Goal: Information Seeking & Learning: Learn about a topic

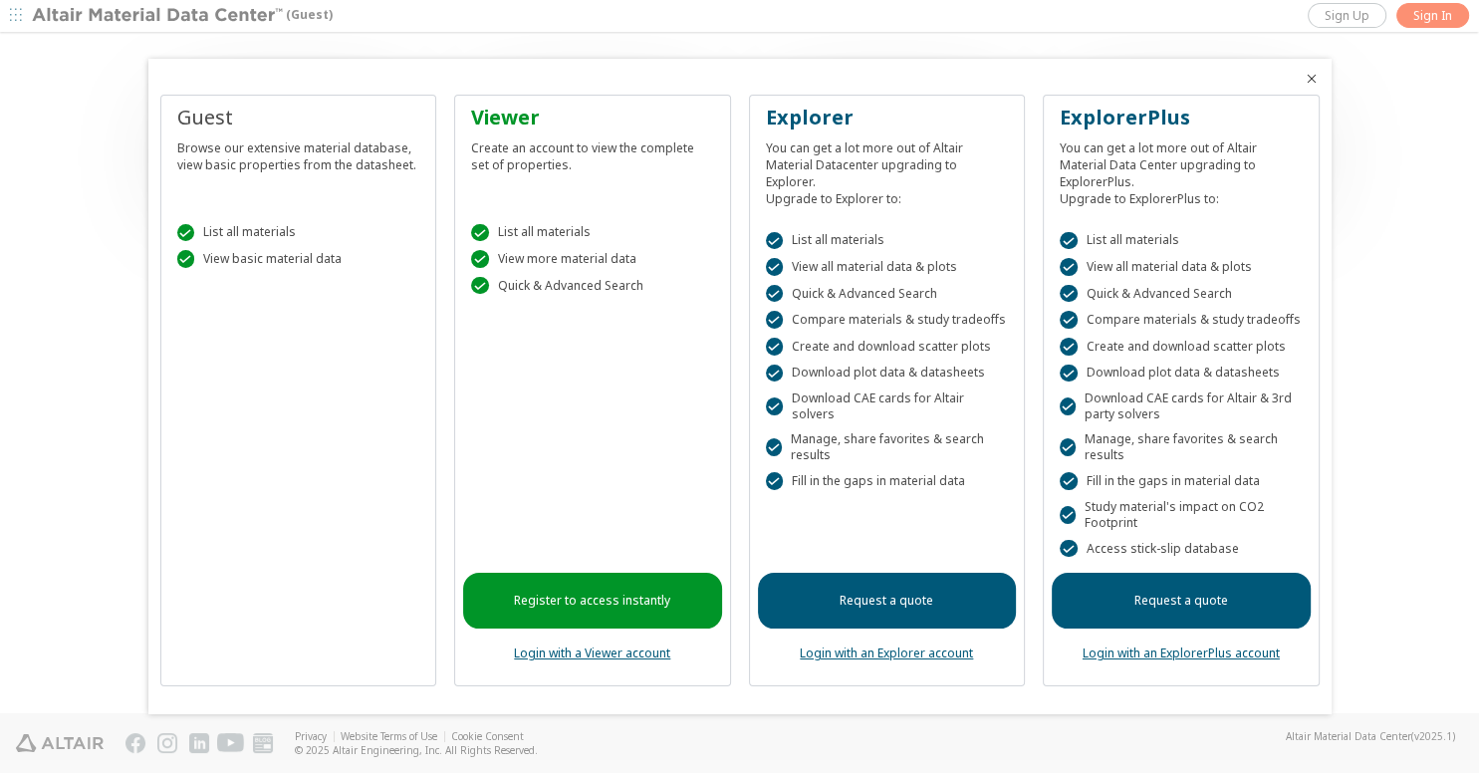
click at [1314, 82] on icon "Close" at bounding box center [1312, 79] width 16 height 16
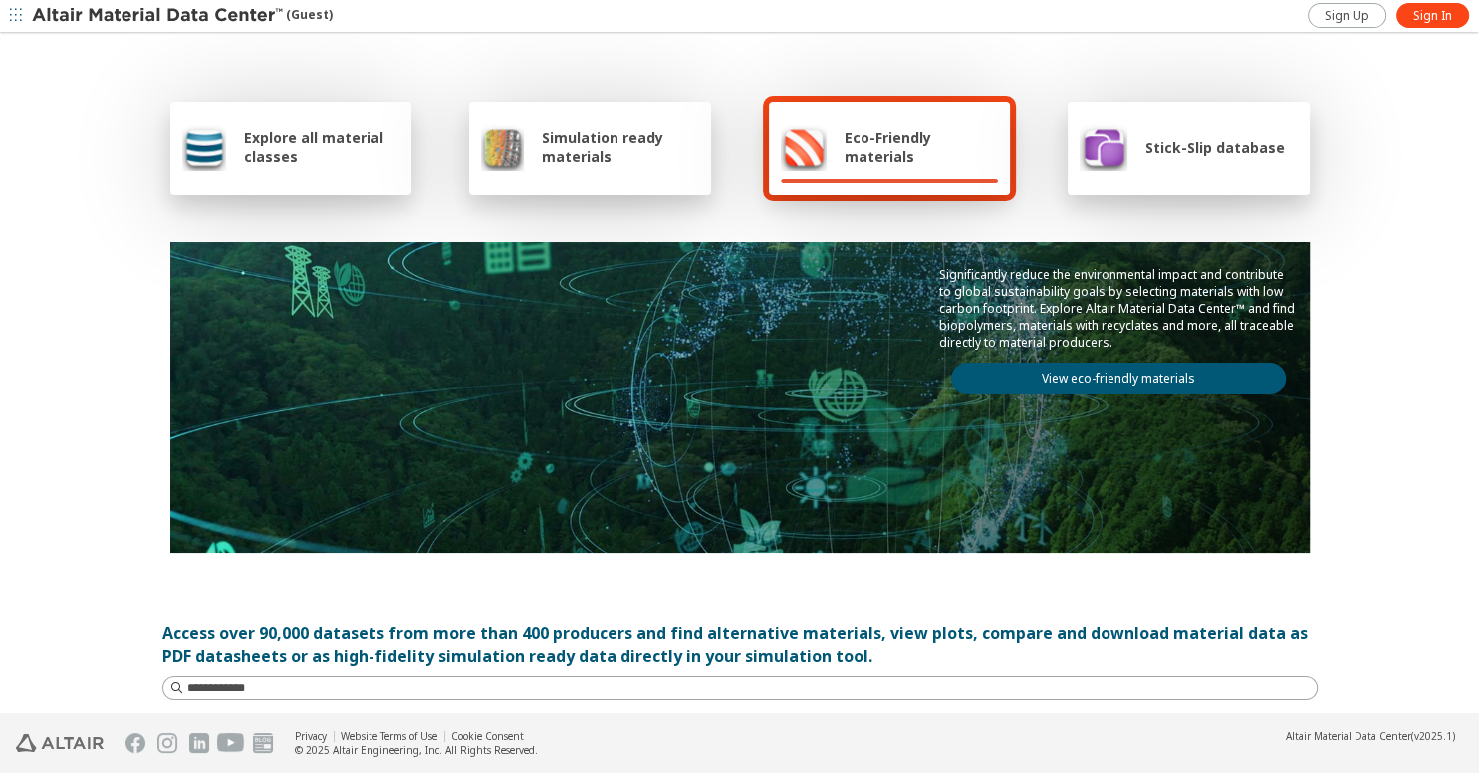
click at [556, 139] on span "Simulation ready materials" at bounding box center [620, 147] width 156 height 38
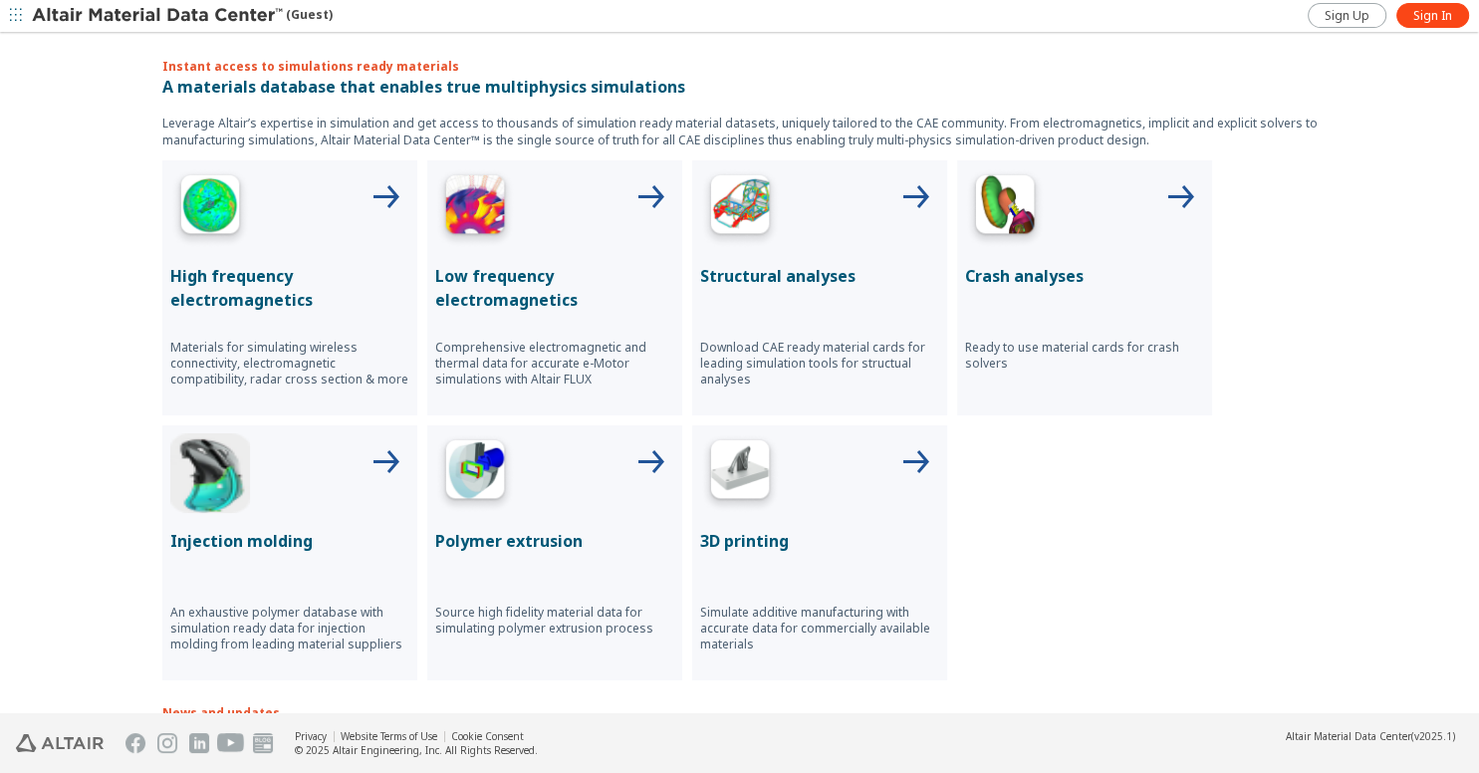
scroll to position [669, 0]
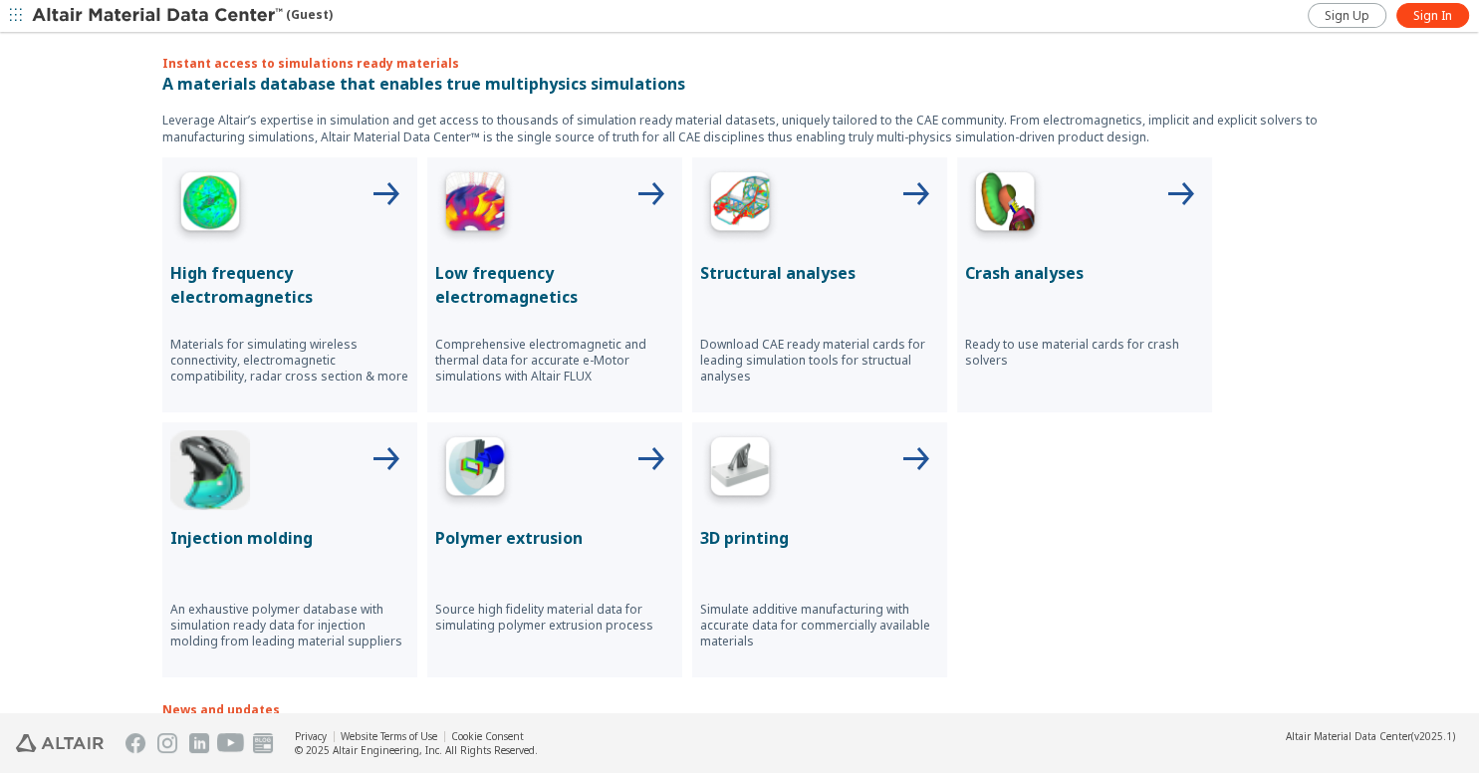
click at [291, 516] on div "Injection molding An exhaustive polymer database with simulation ready data for…" at bounding box center [289, 549] width 255 height 255
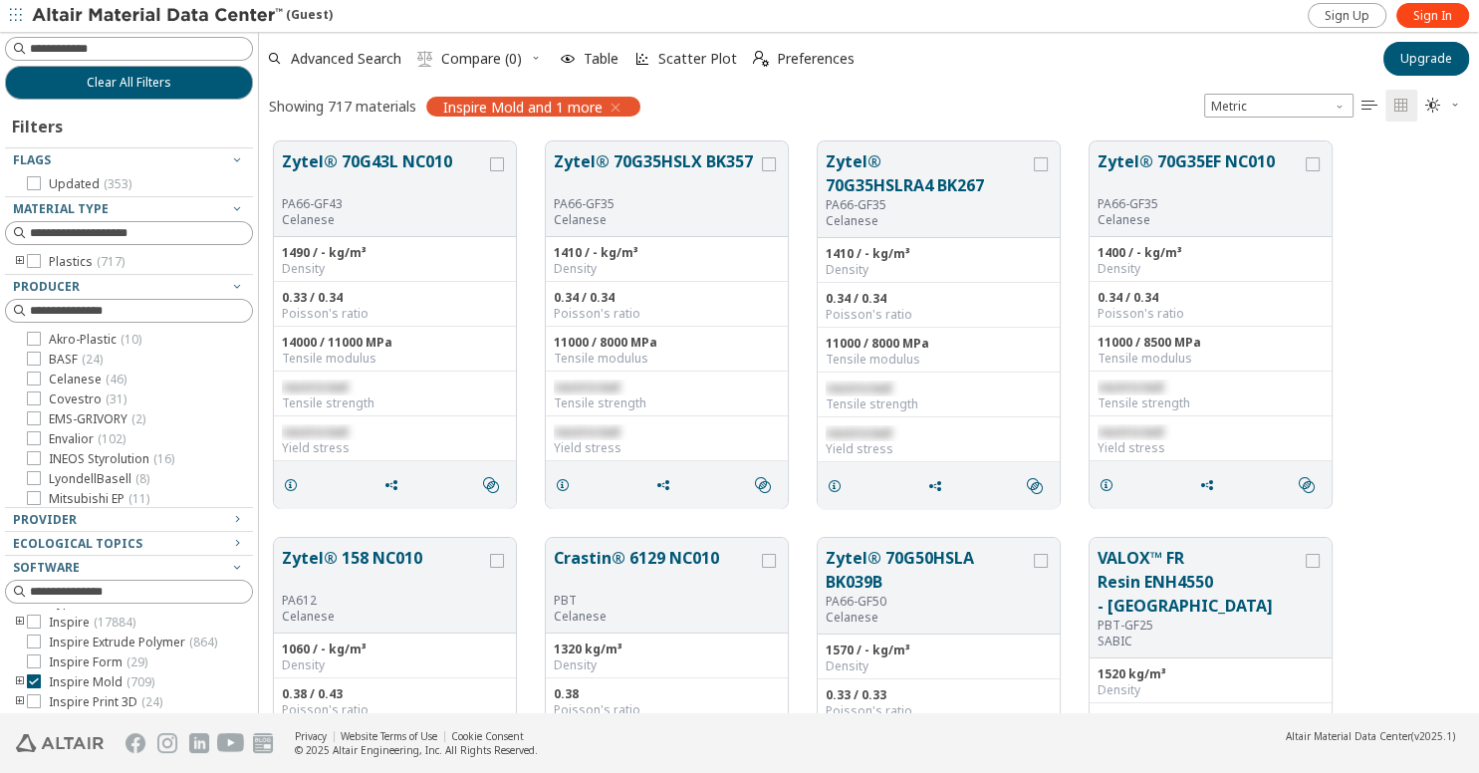
scroll to position [48, 0]
click at [116, 309] on input at bounding box center [141, 311] width 222 height 20
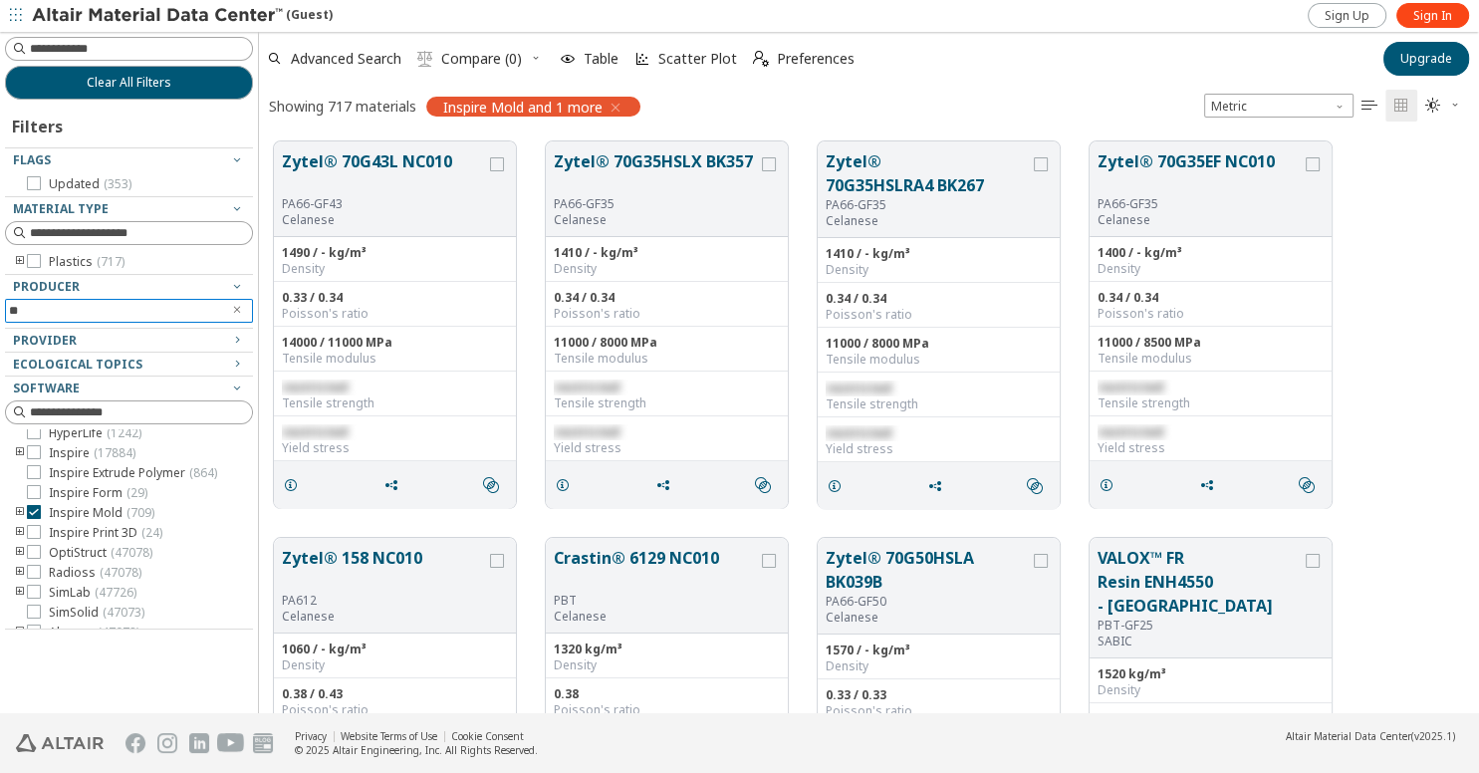
type input "*"
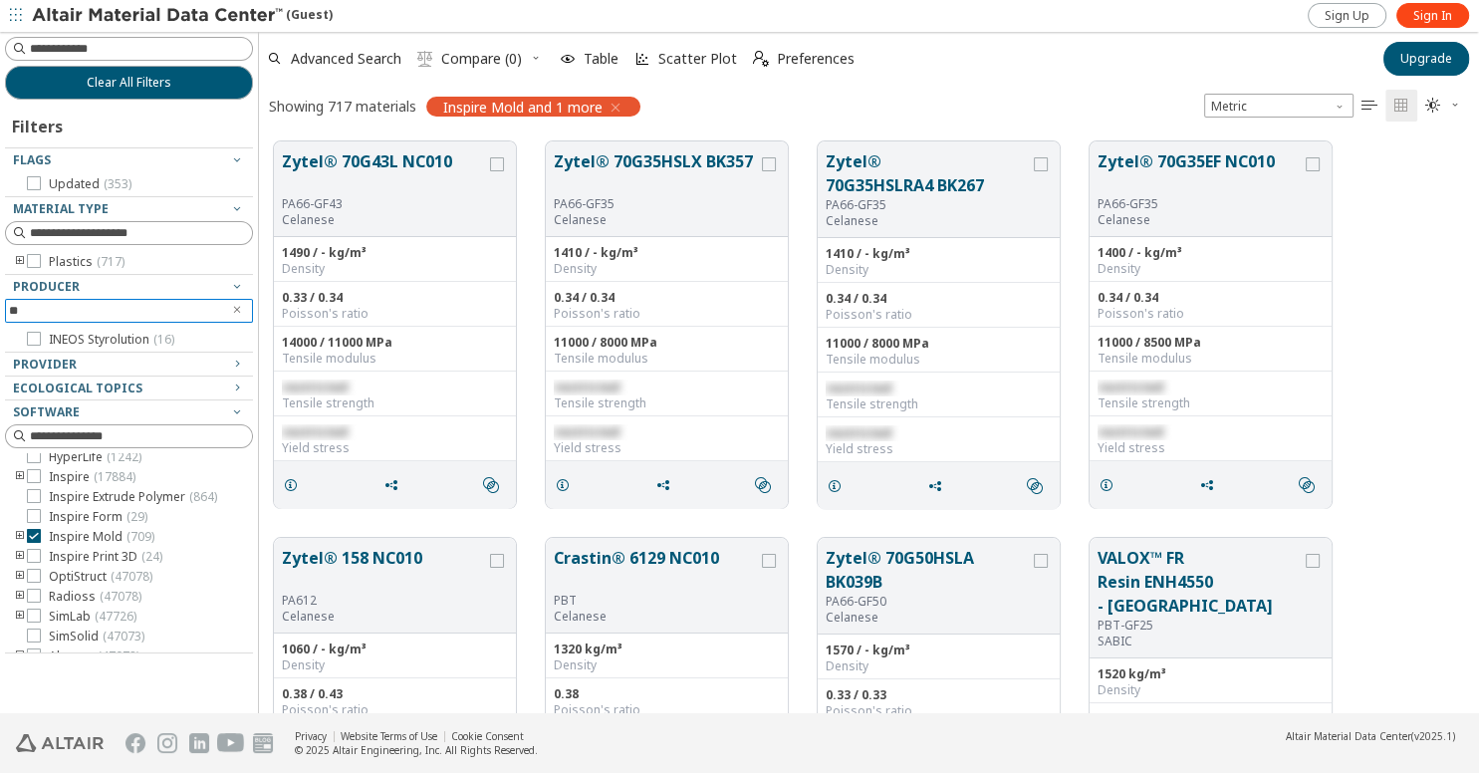
type input "*"
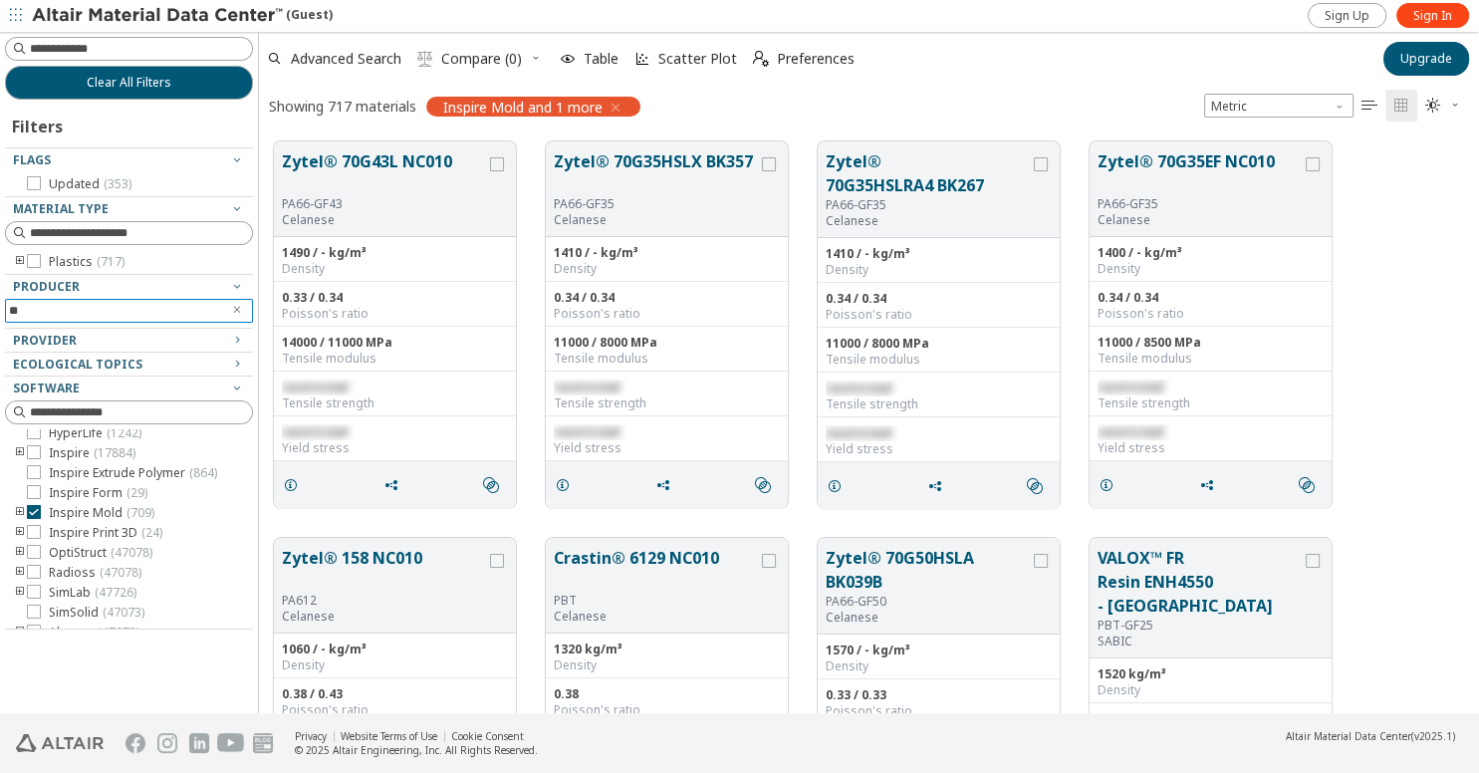
type input "*"
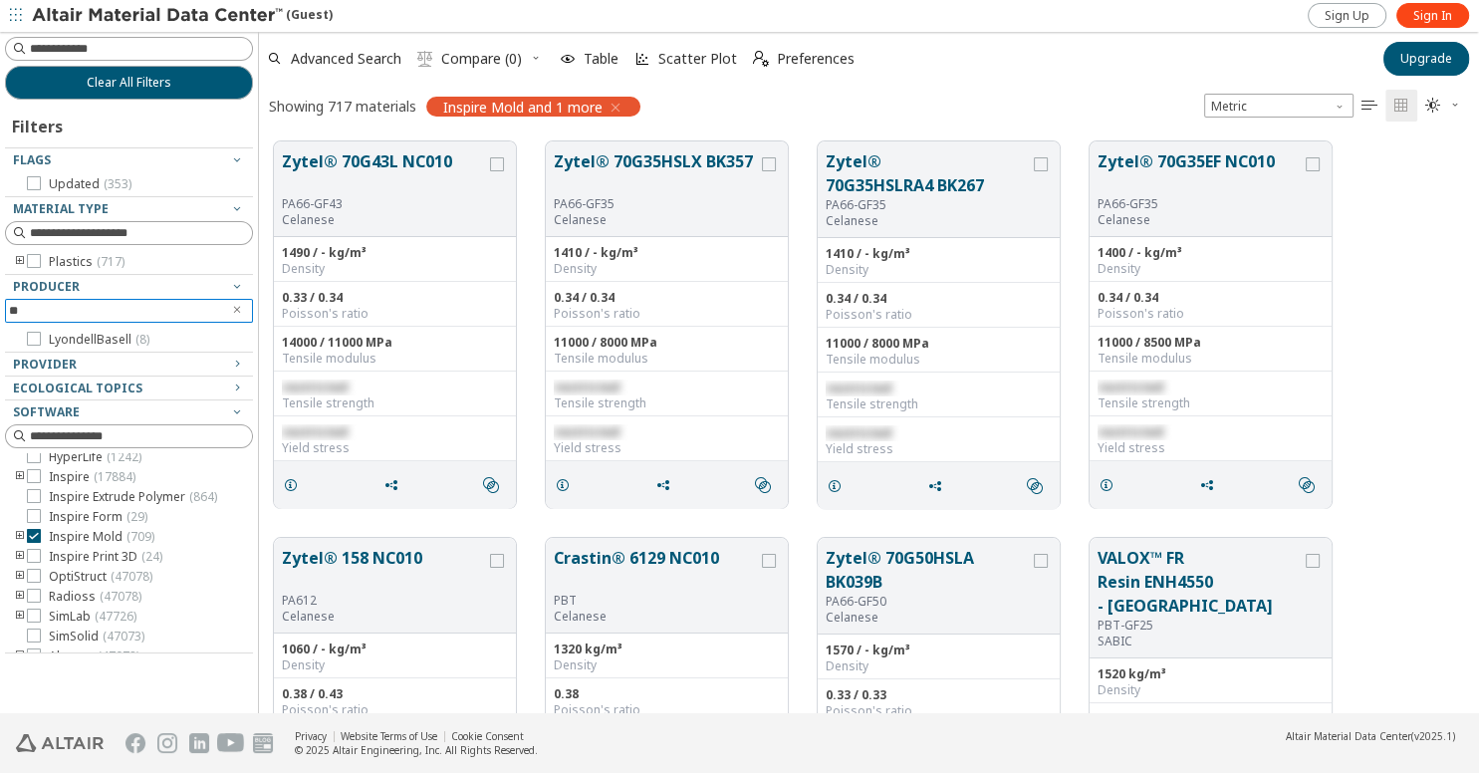
type input "*"
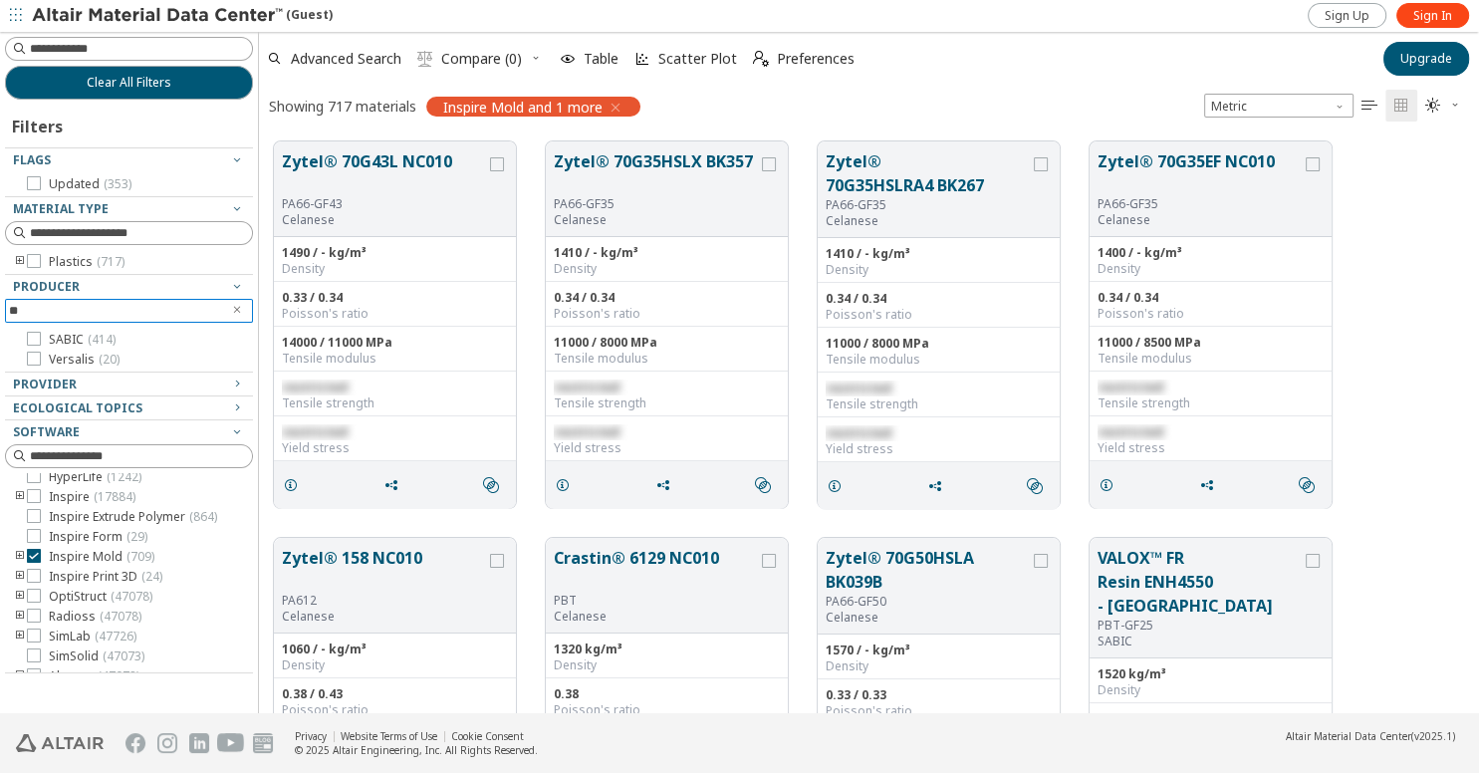
type input "*"
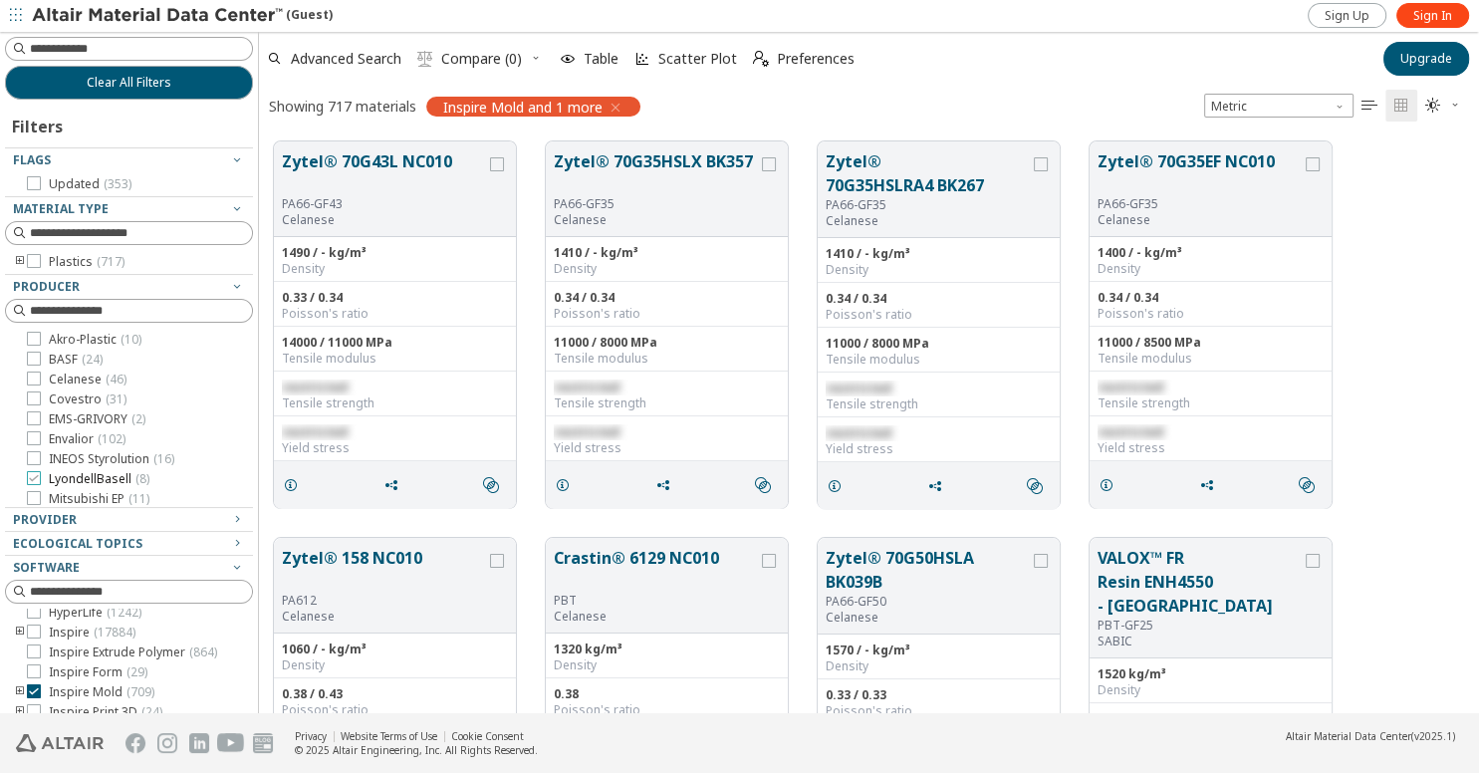
click at [36, 474] on icon at bounding box center [34, 478] width 14 height 14
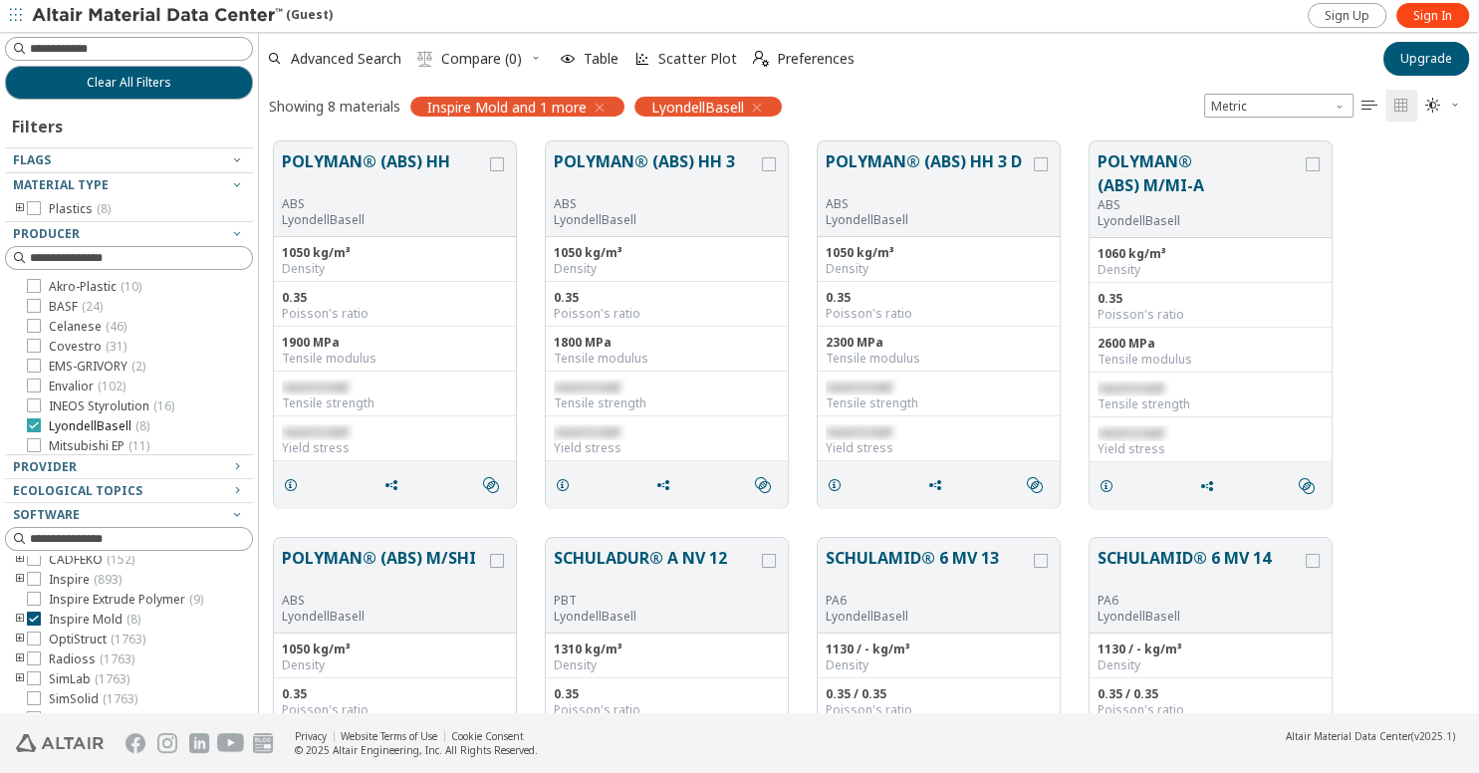
click at [35, 423] on icon at bounding box center [34, 425] width 14 height 14
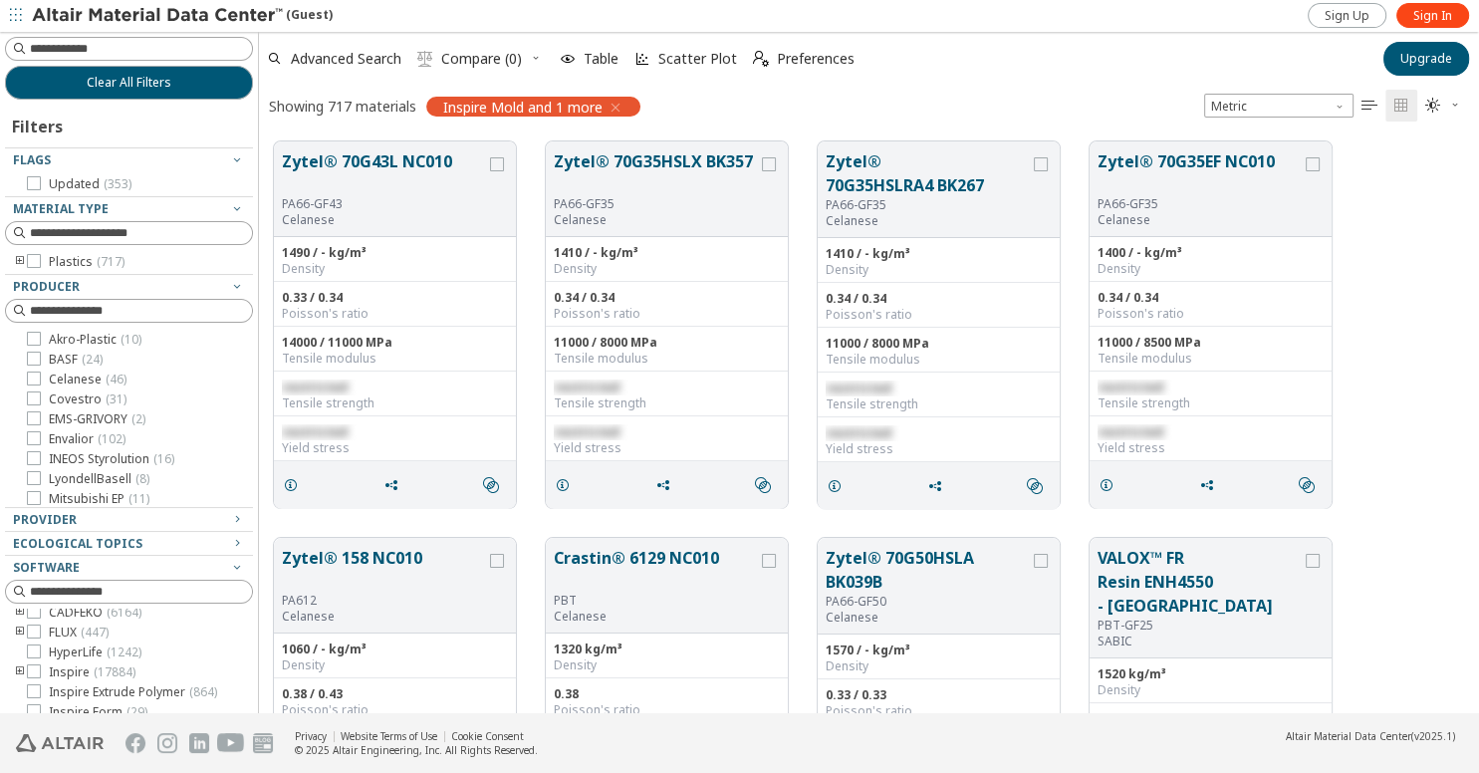
click at [21, 262] on icon "toogle group" at bounding box center [20, 262] width 14 height 16
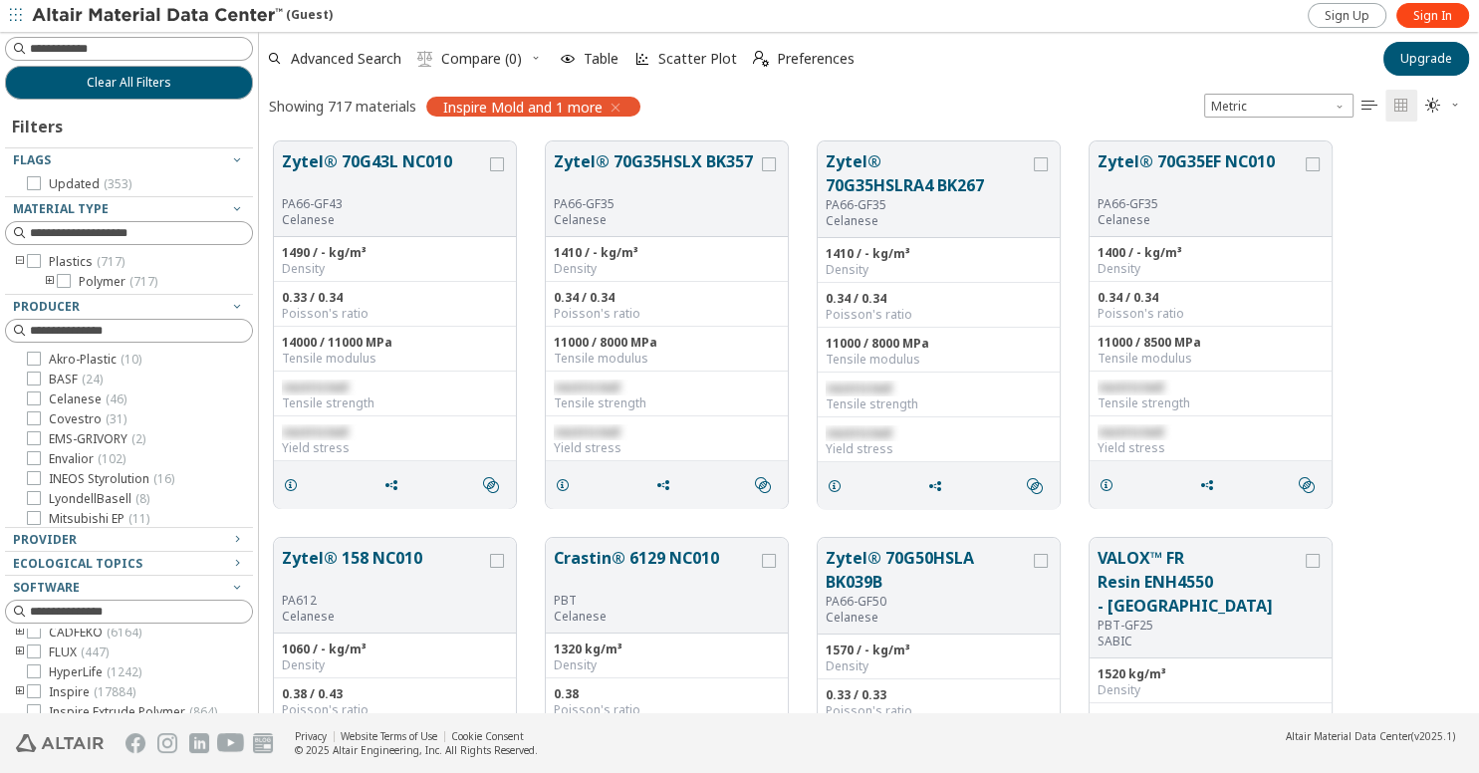
click at [52, 277] on icon "toogle group" at bounding box center [50, 282] width 14 height 16
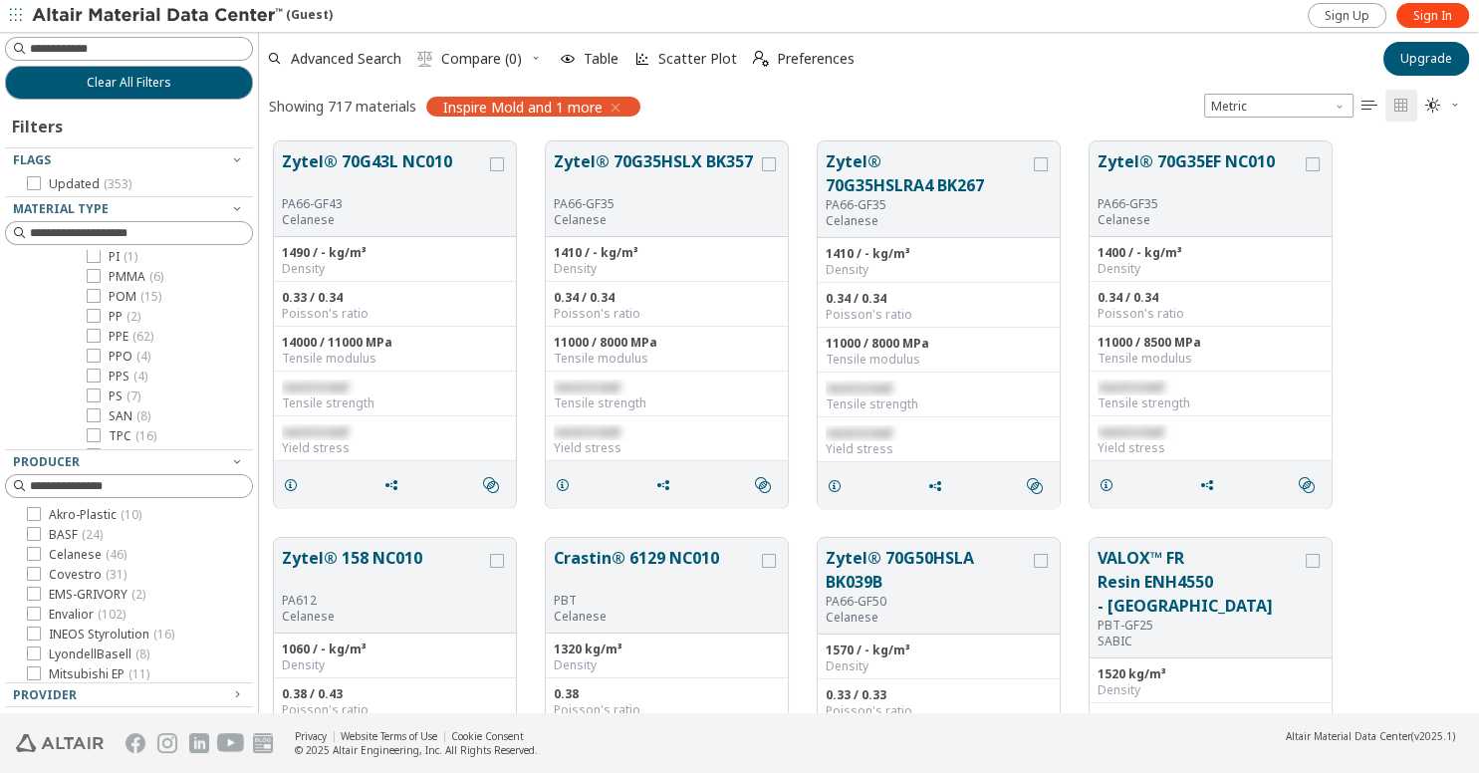
scroll to position [363, 0]
click at [94, 300] on icon at bounding box center [94, 297] width 14 height 14
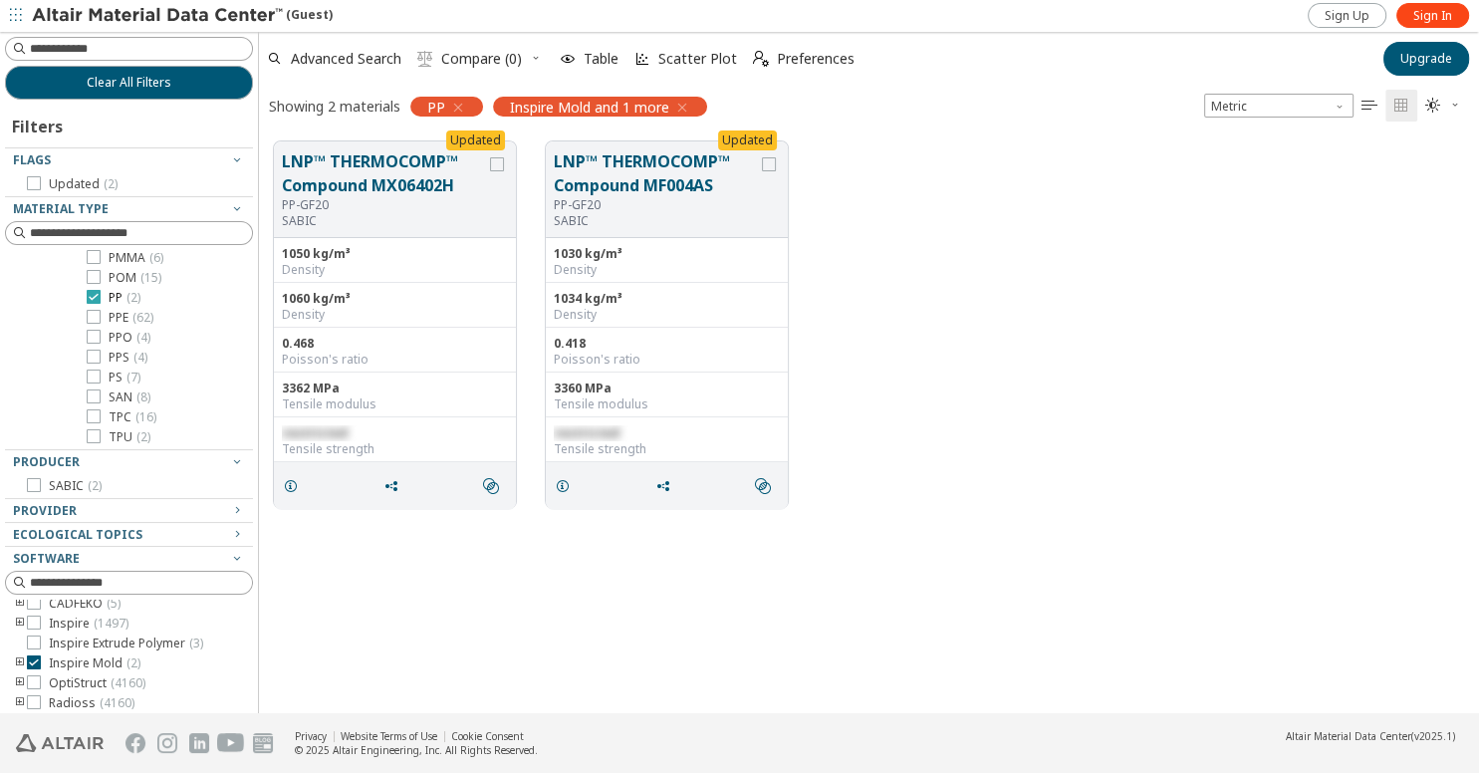
click at [97, 295] on icon at bounding box center [94, 297] width 14 height 14
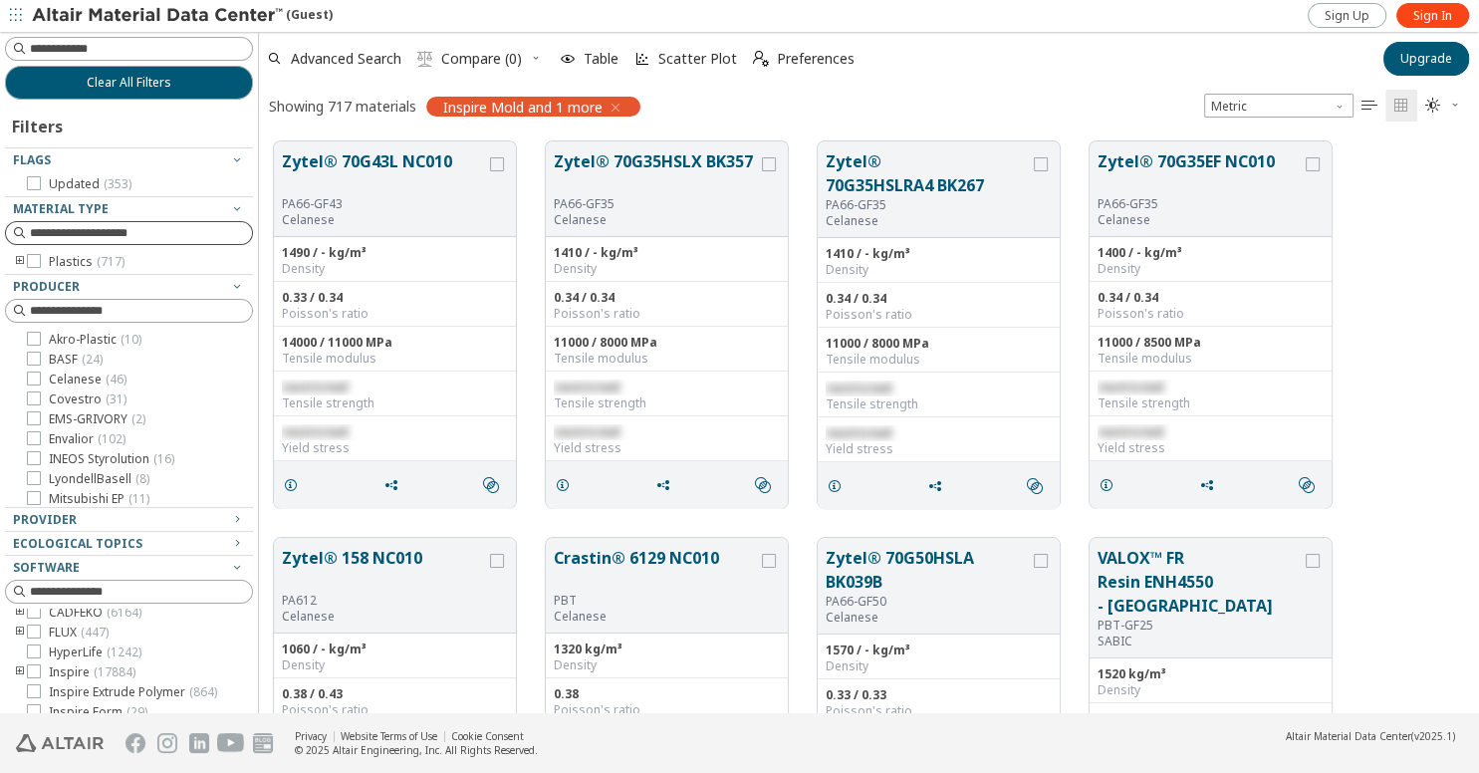
click at [143, 229] on input at bounding box center [141, 233] width 222 height 20
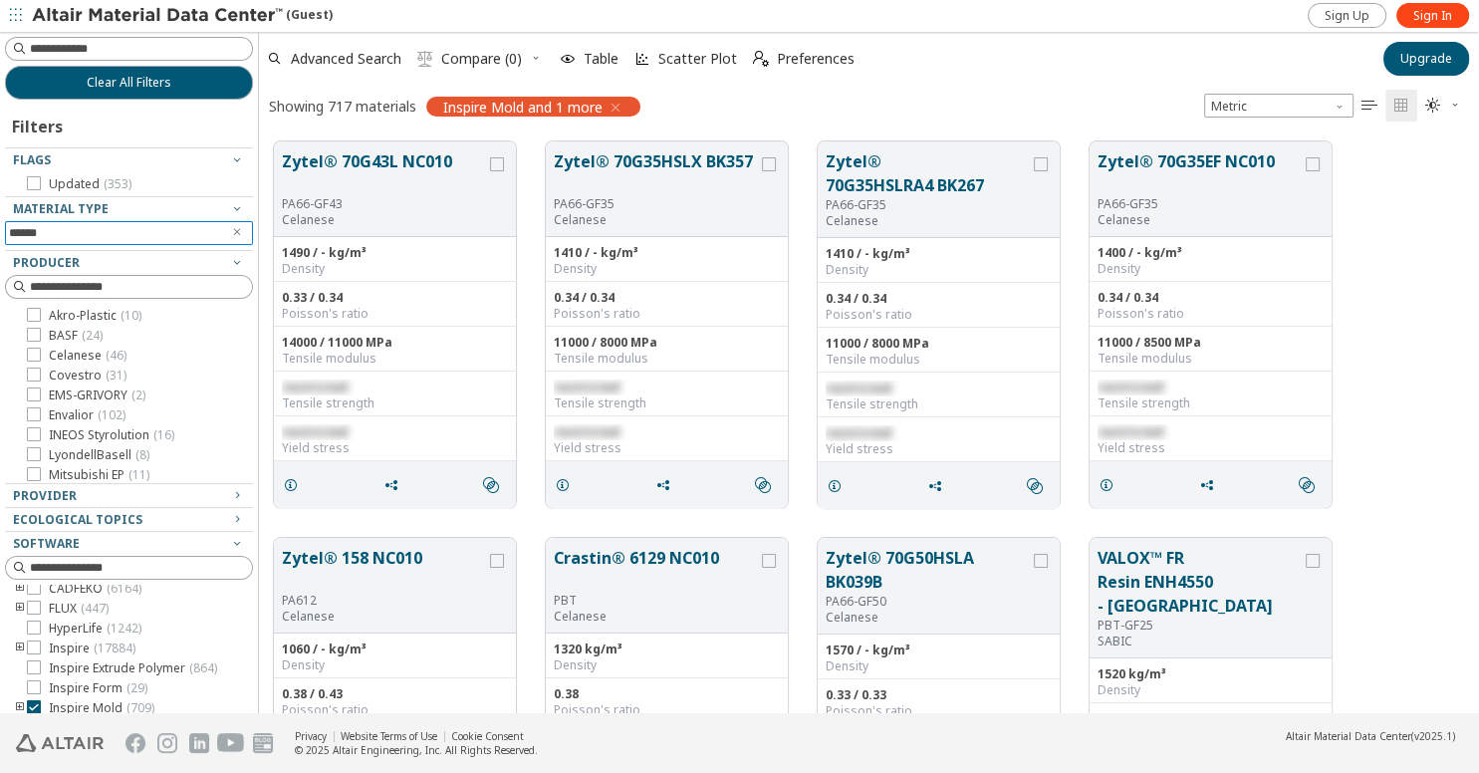
type input "******"
click at [240, 242] on div at bounding box center [124, 245] width 238 height 10
click at [240, 231] on icon "Clear text" at bounding box center [237, 232] width 12 height 12
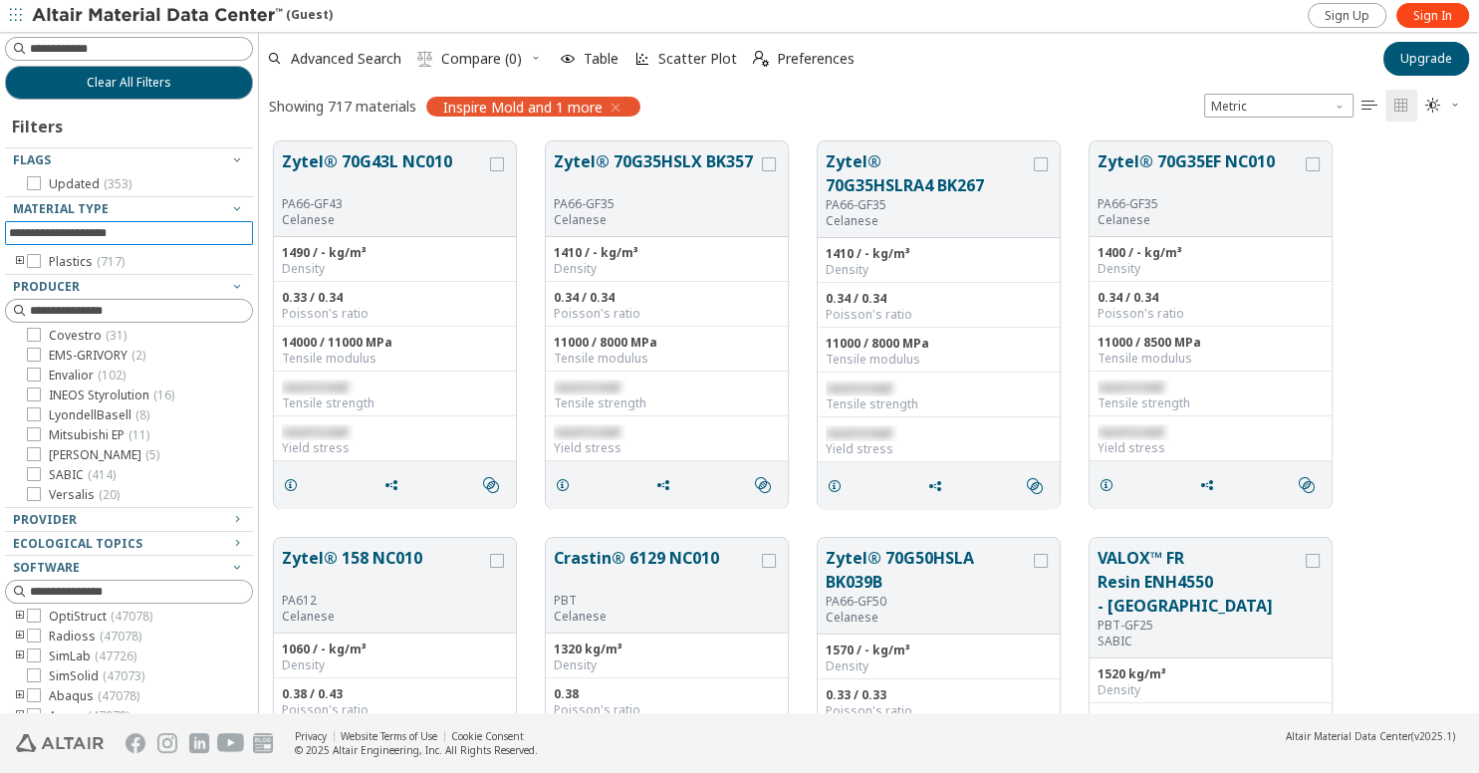
scroll to position [100, 0]
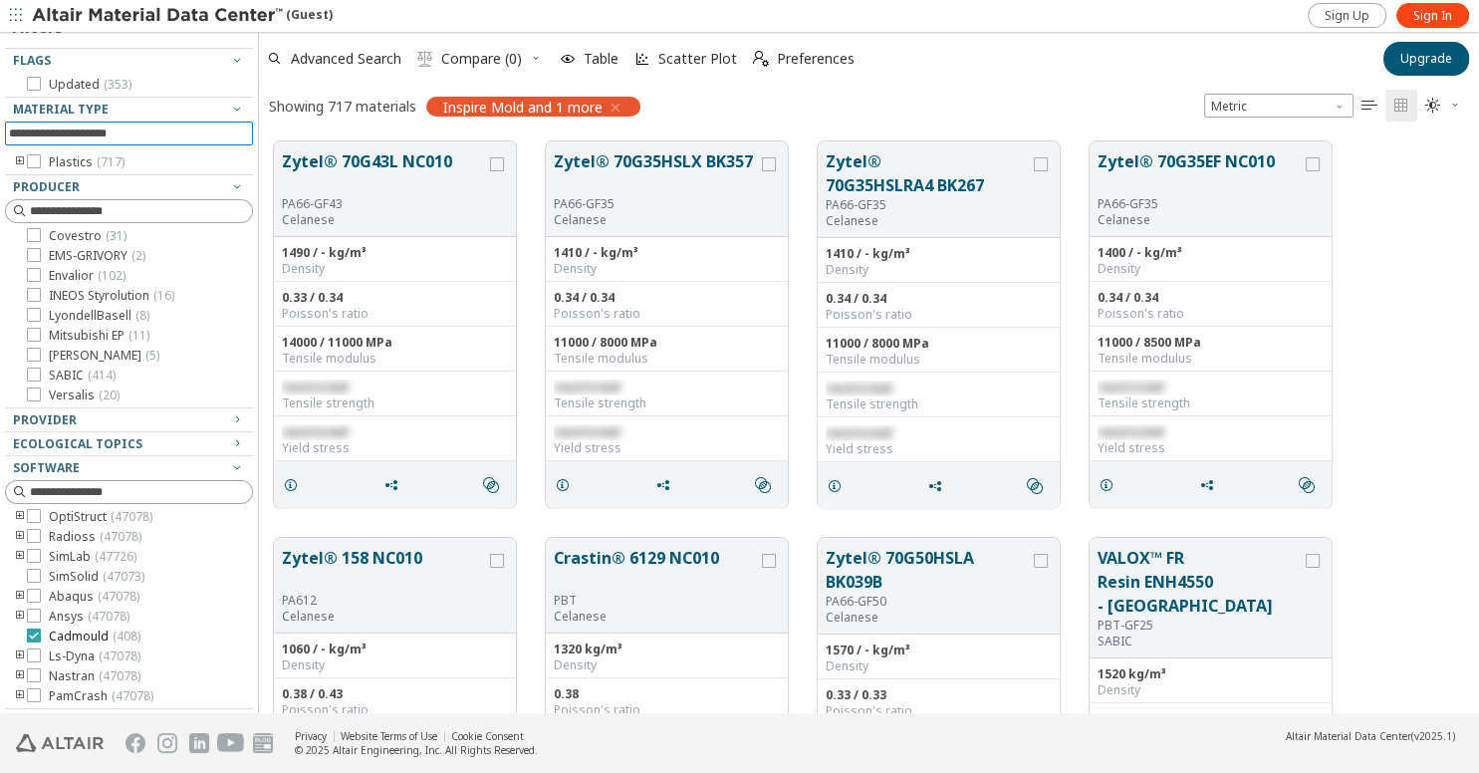
click at [36, 636] on icon at bounding box center [34, 636] width 14 height 14
click at [75, 418] on div "Provider" at bounding box center [121, 420] width 216 height 16
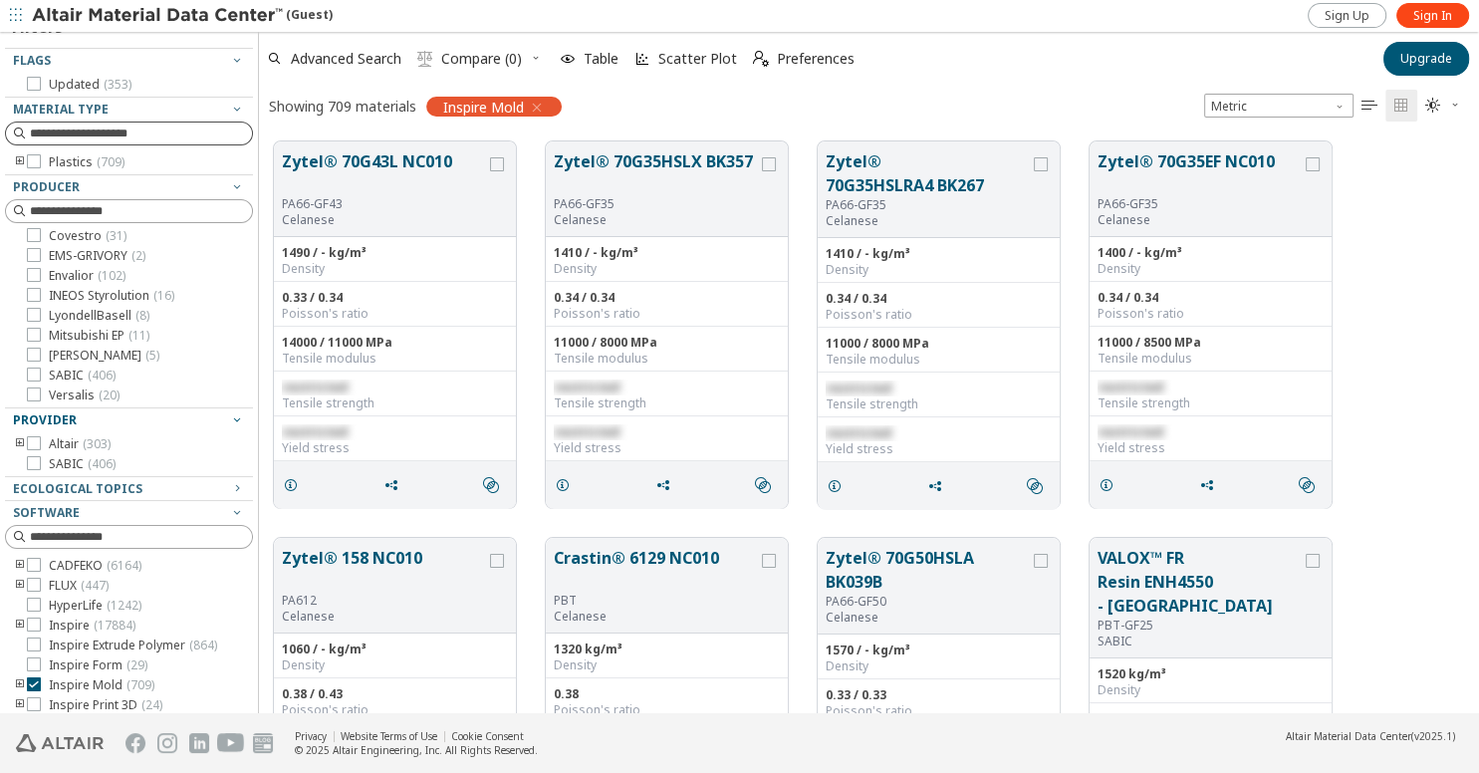
click at [75, 418] on div "Provider" at bounding box center [121, 420] width 216 height 16
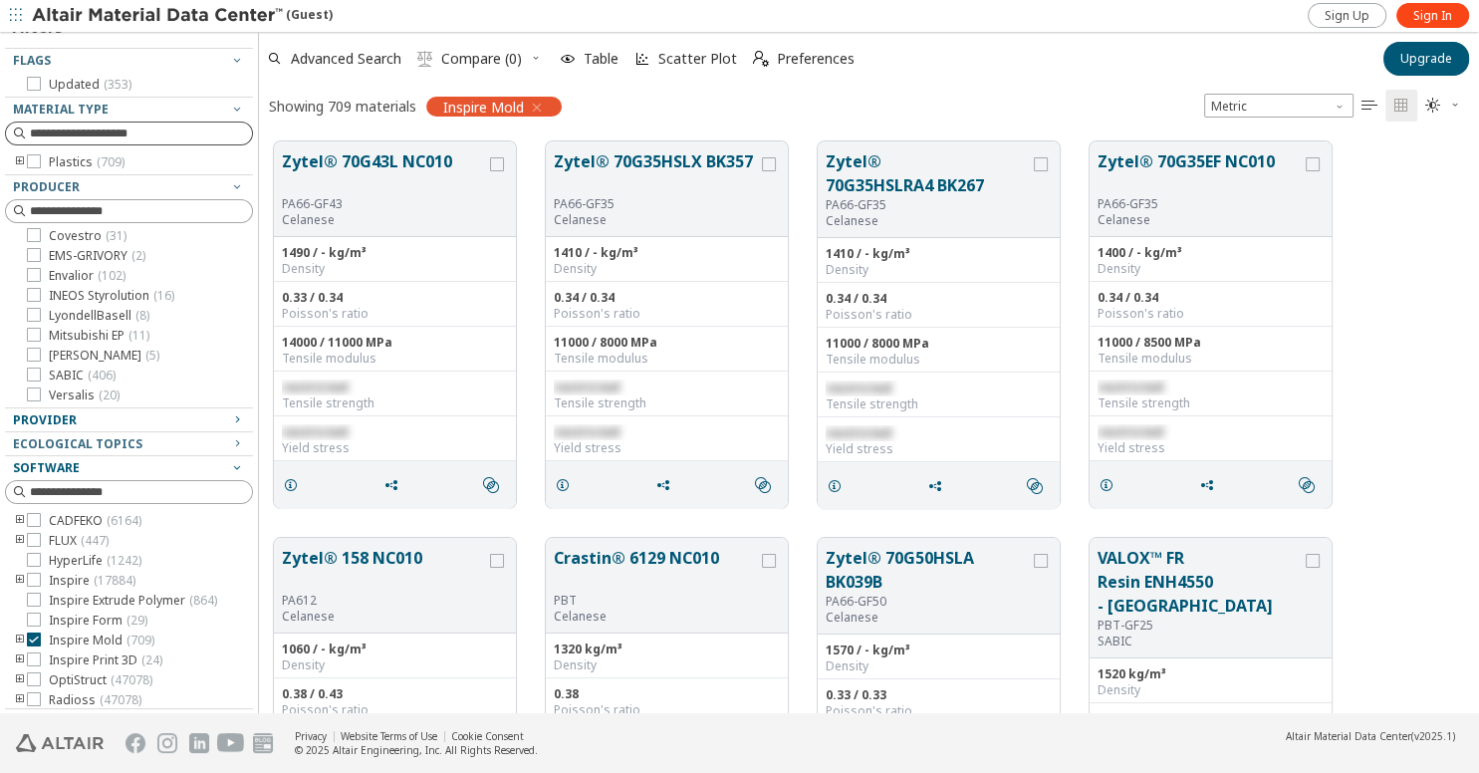
click at [76, 469] on span "Software" at bounding box center [46, 467] width 67 height 17
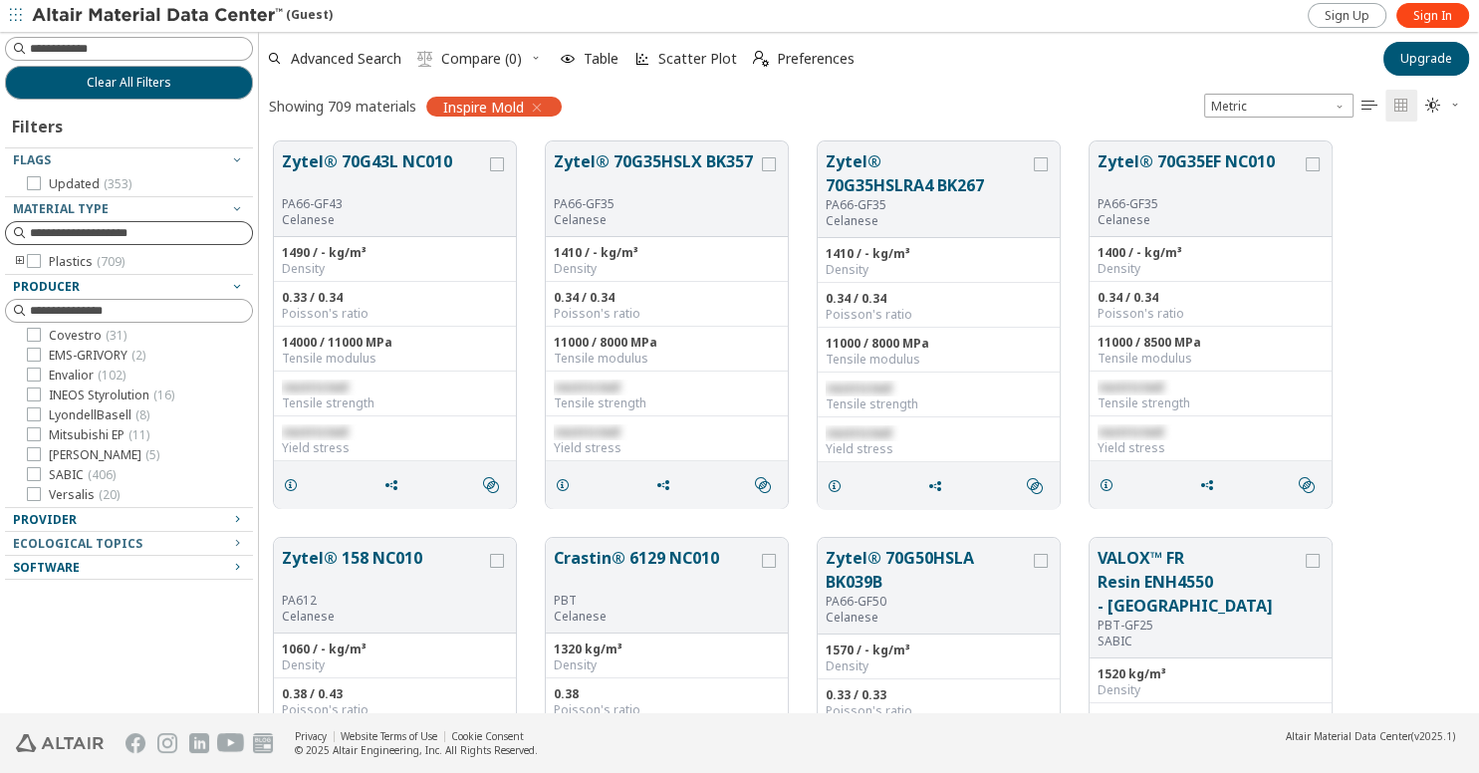
click at [54, 281] on span "Producer" at bounding box center [46, 286] width 67 height 17
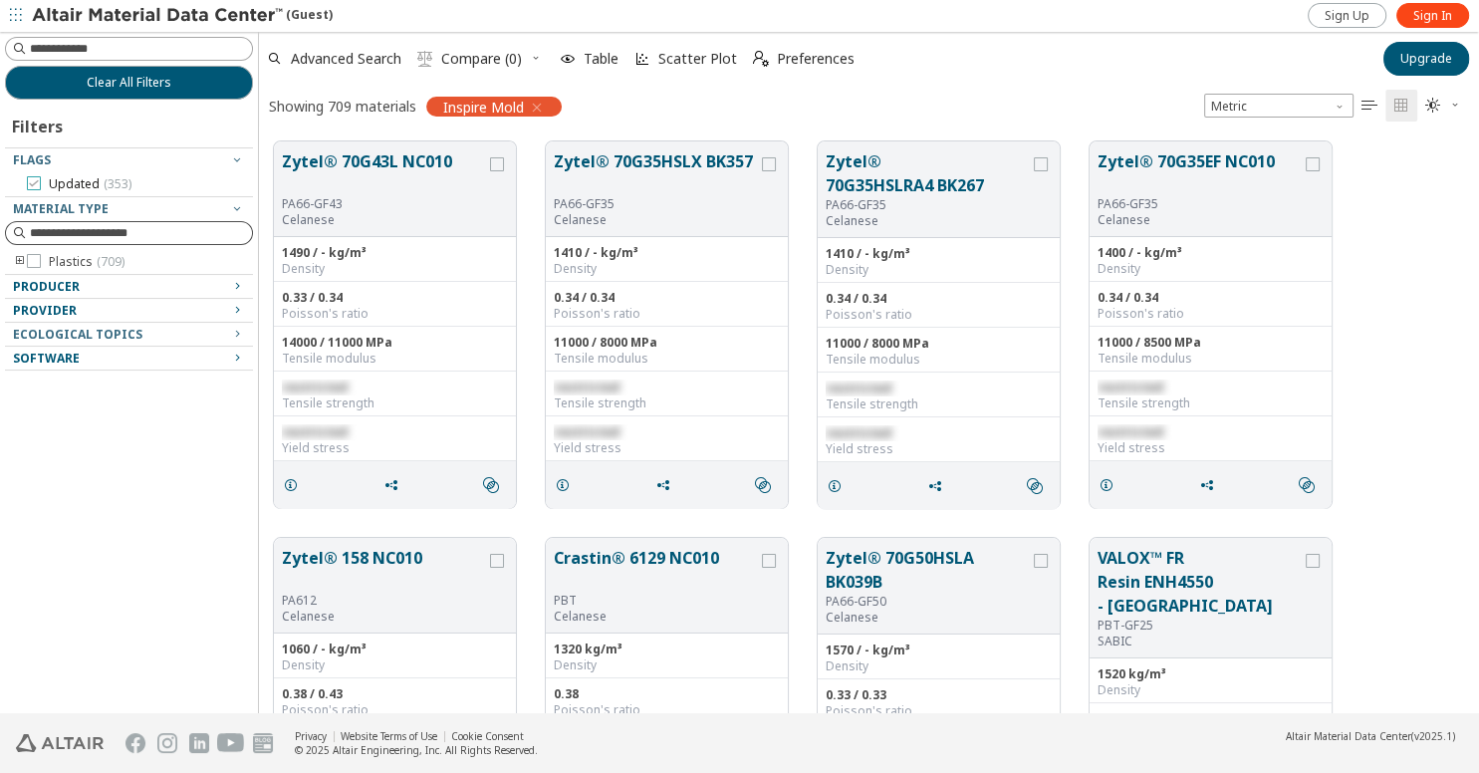
click at [36, 181] on icon at bounding box center [34, 183] width 14 height 14
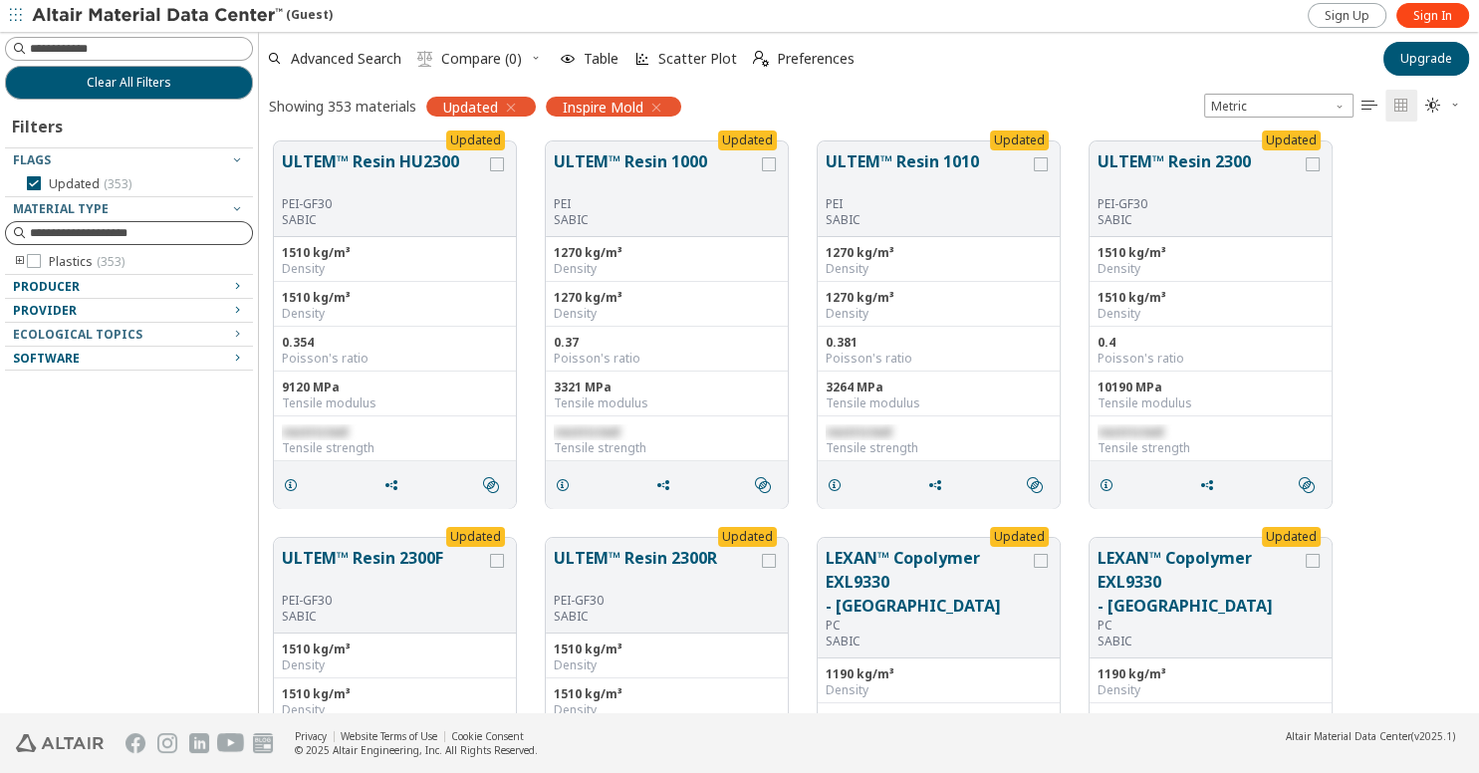
click at [79, 370] on div "Clear All Filters Filters Flags Updated ( 353 ) Material Type Plastics ( 353 ) …" at bounding box center [129, 372] width 258 height 681
click at [81, 358] on div "Software" at bounding box center [121, 359] width 216 height 16
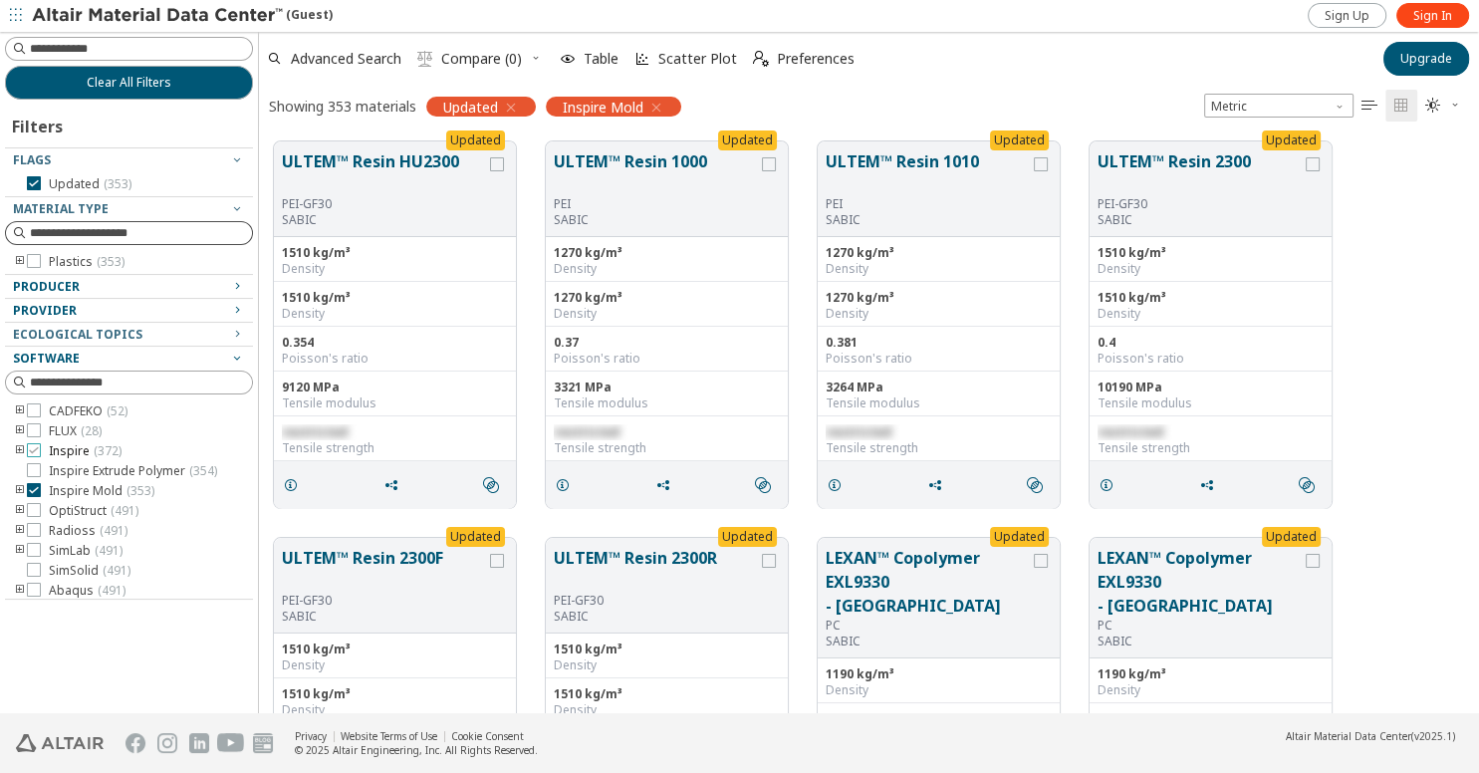
click at [38, 454] on icon at bounding box center [34, 450] width 14 height 14
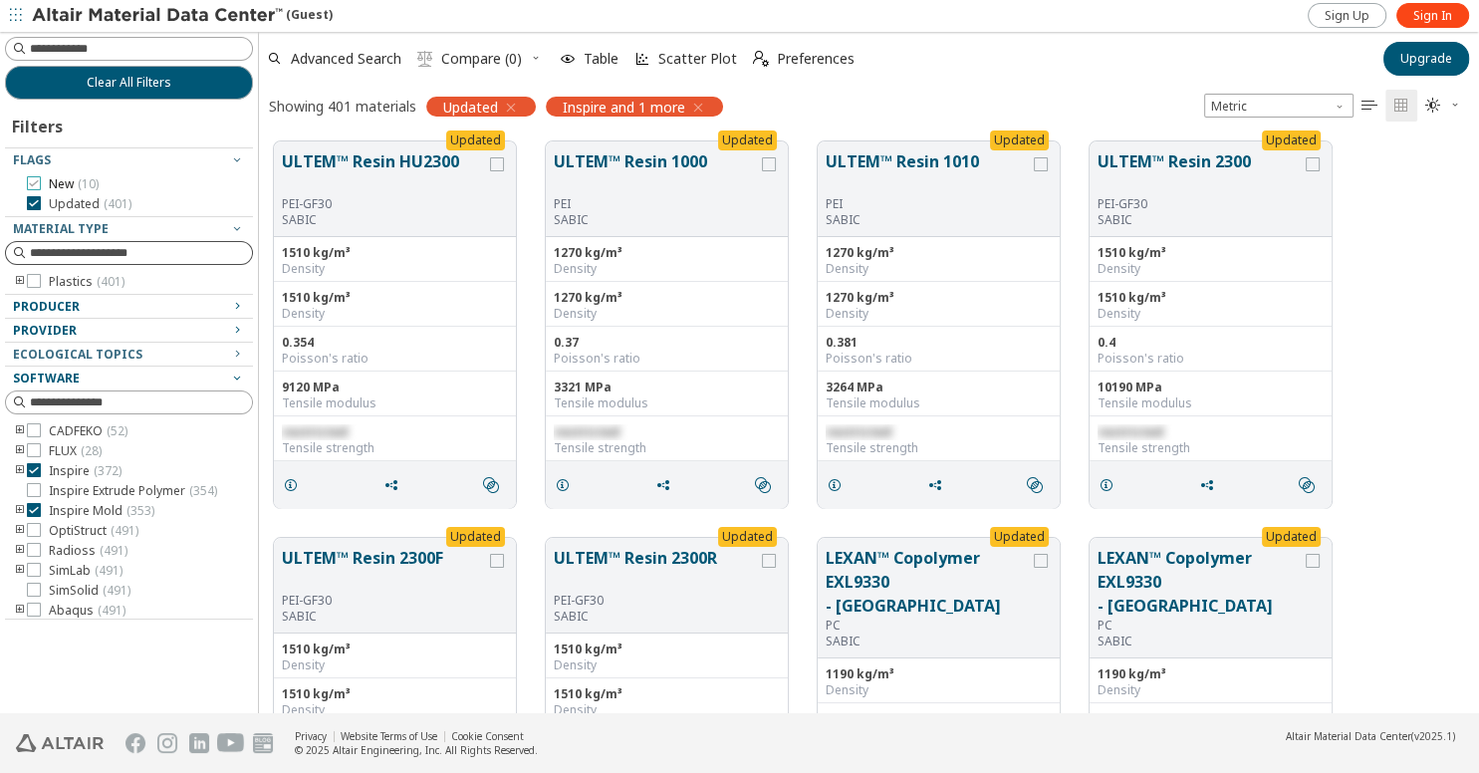
click at [36, 179] on icon at bounding box center [34, 183] width 14 height 14
click at [17, 277] on icon "toogle group" at bounding box center [20, 282] width 14 height 16
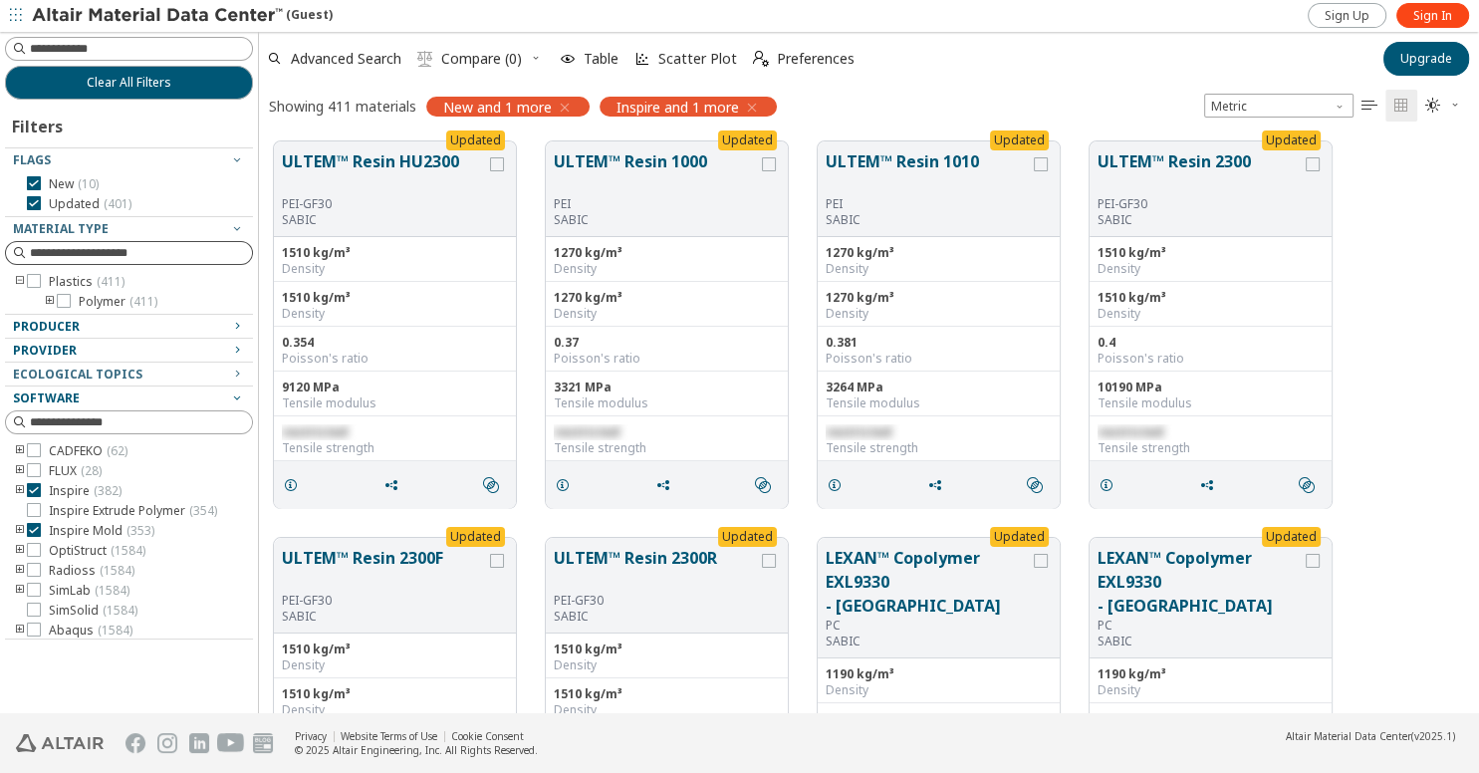
click at [50, 297] on icon "toogle group" at bounding box center [50, 302] width 14 height 16
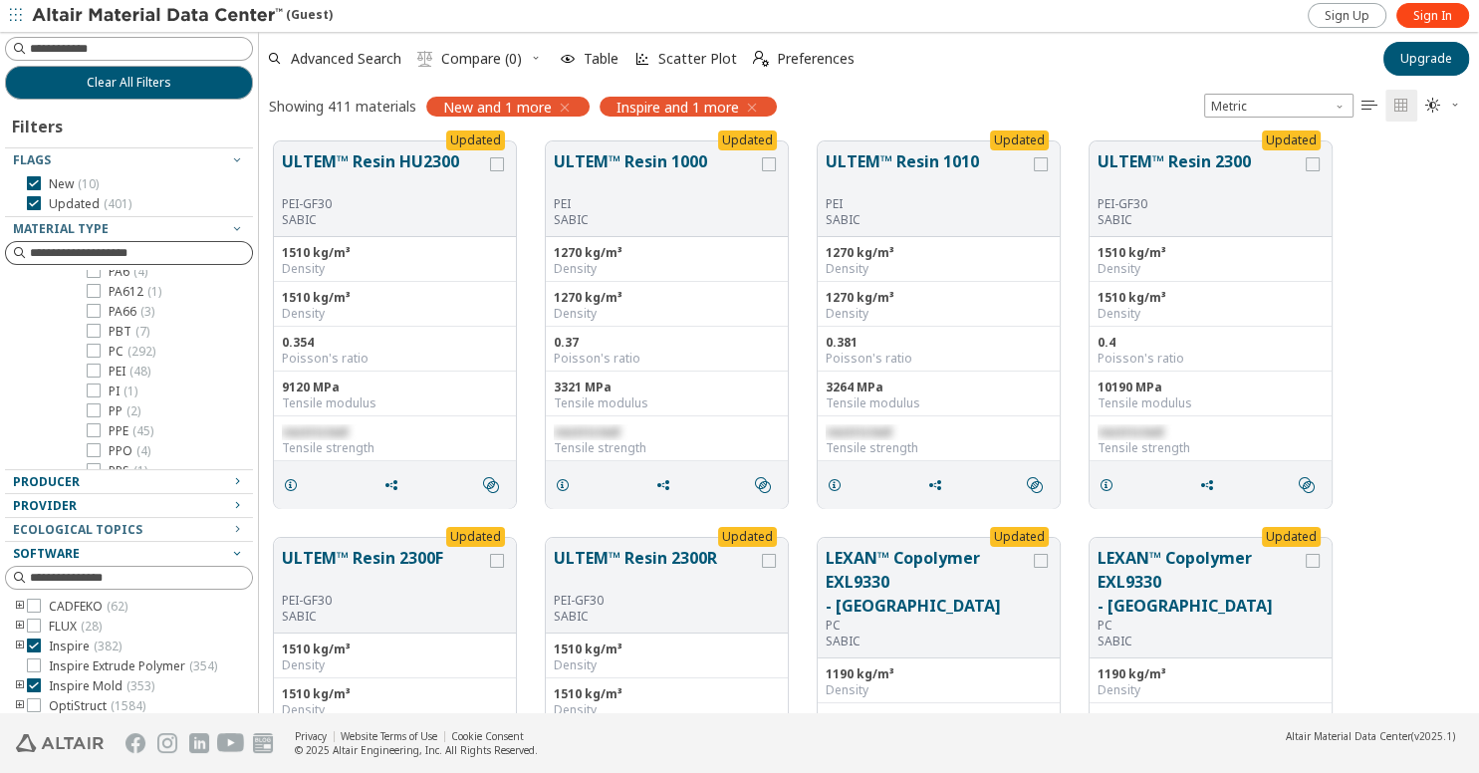
scroll to position [84, 0]
click at [103, 416] on label "PPE ( 45 )" at bounding box center [120, 417] width 67 height 16
